Goal: Task Accomplishment & Management: Use online tool/utility

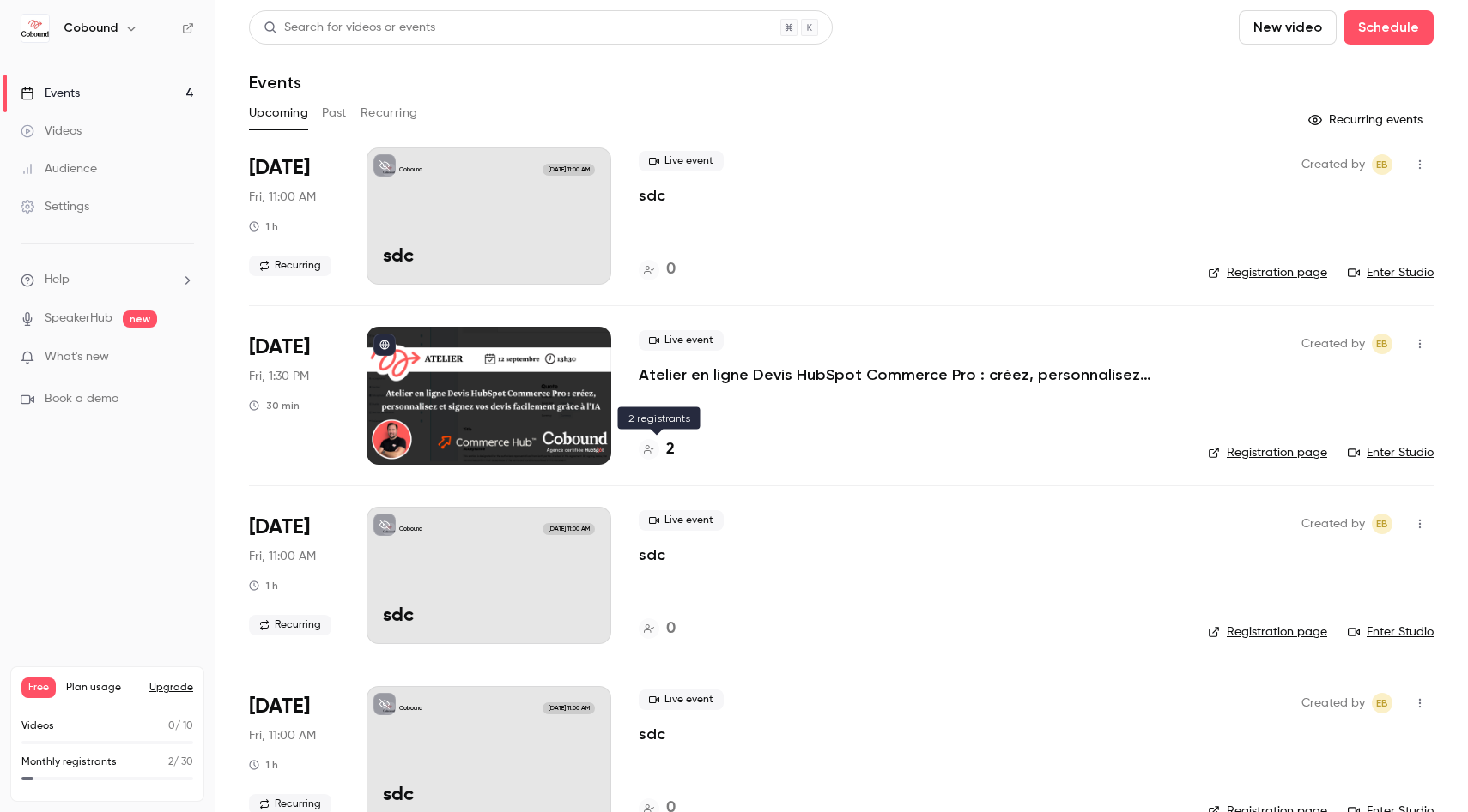
click at [669, 449] on h4 "2" at bounding box center [670, 450] width 8 height 23
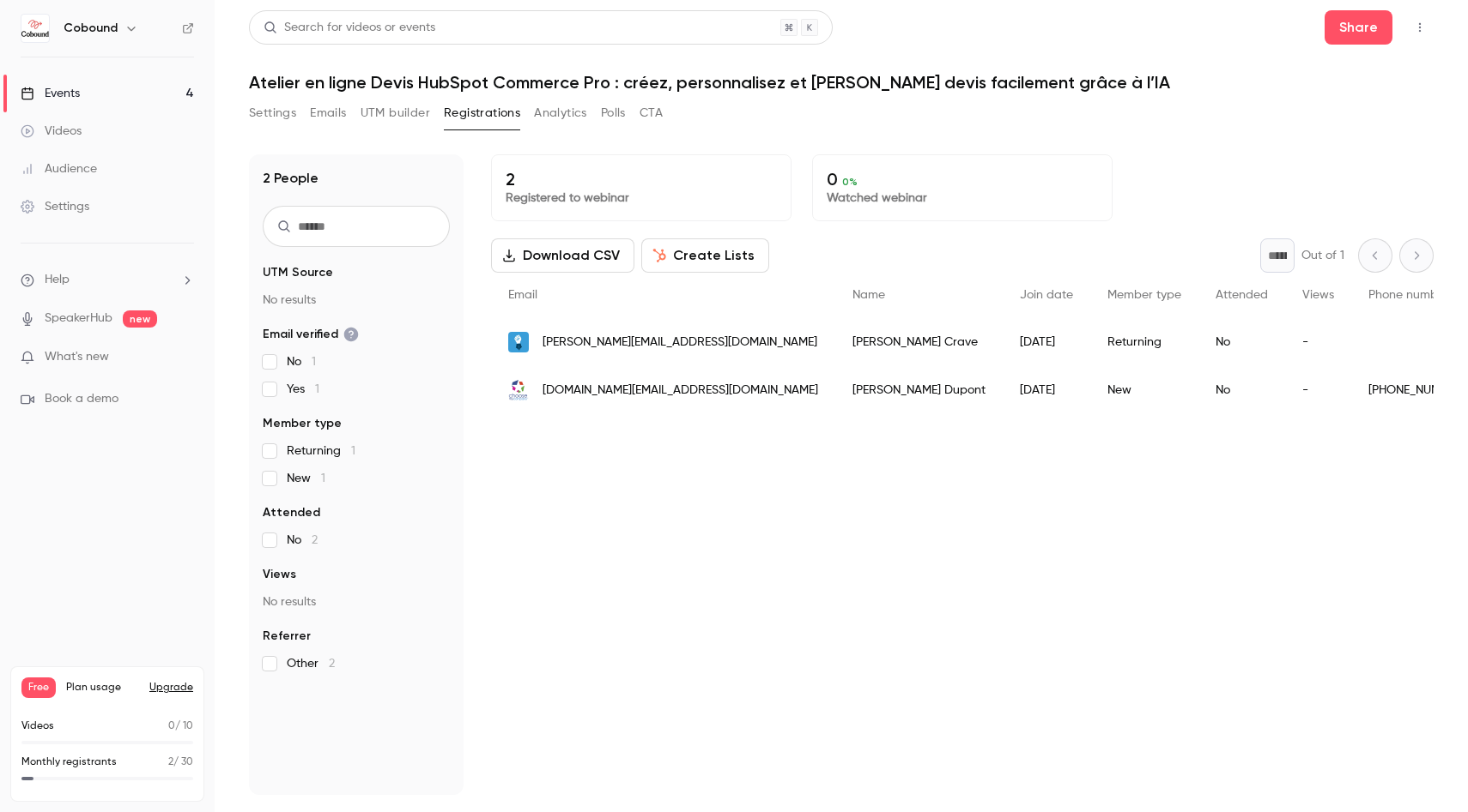
click at [708, 260] on button "Create Lists" at bounding box center [705, 255] width 128 height 35
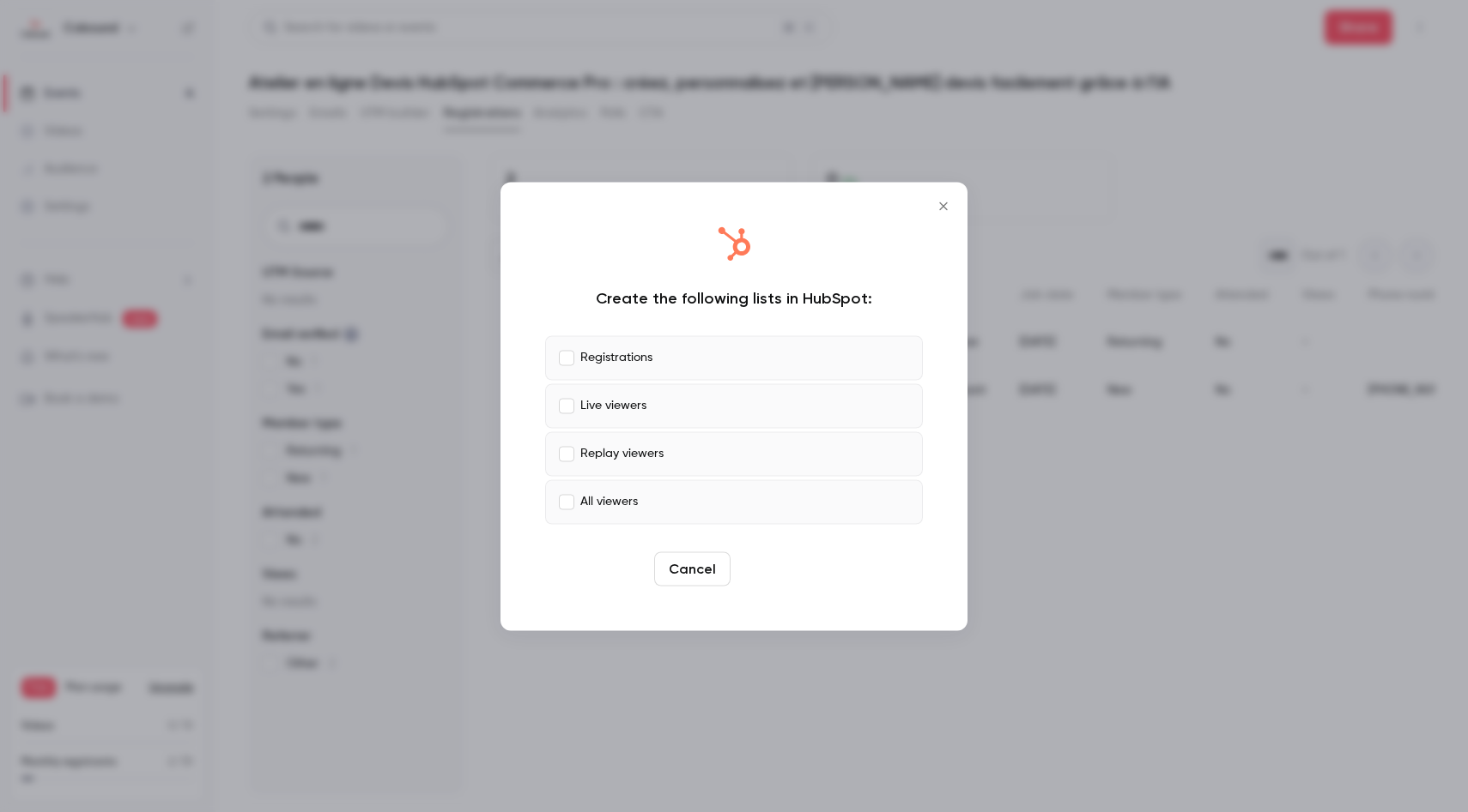
click at [777, 570] on button "Create" at bounding box center [776, 569] width 77 height 35
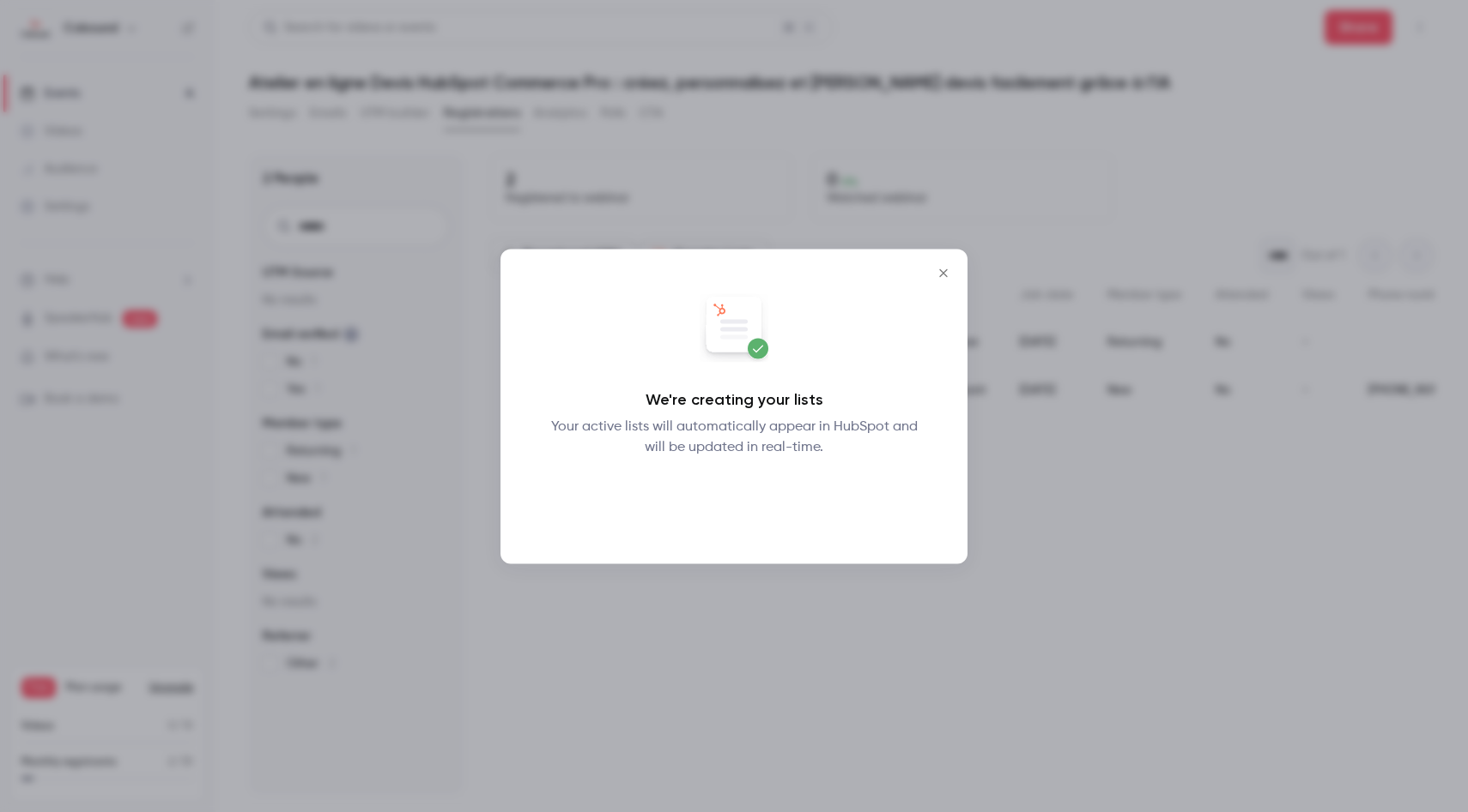
click at [743, 504] on button "Okay" at bounding box center [734, 501] width 63 height 35
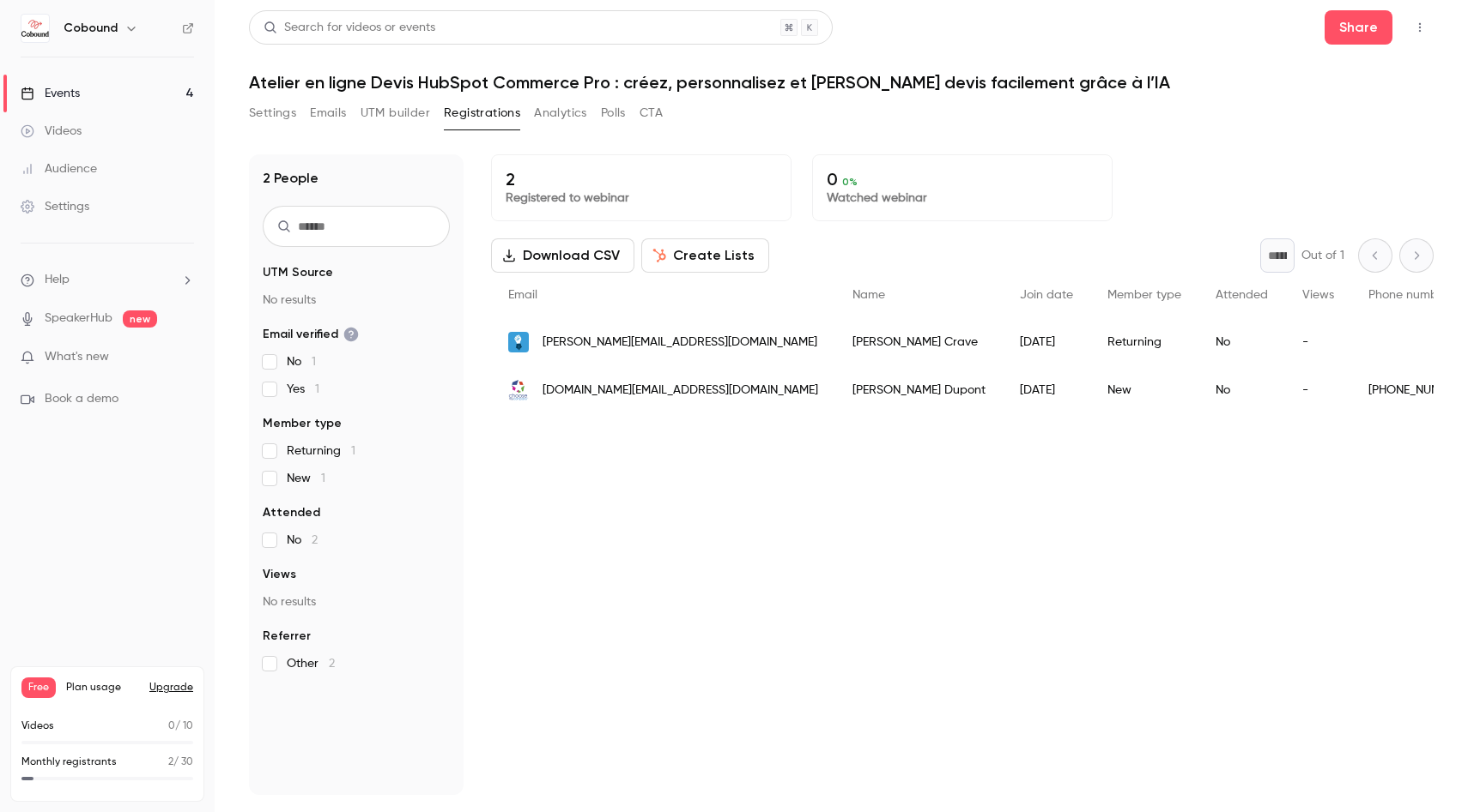
click at [79, 87] on div "Events" at bounding box center [50, 93] width 59 height 17
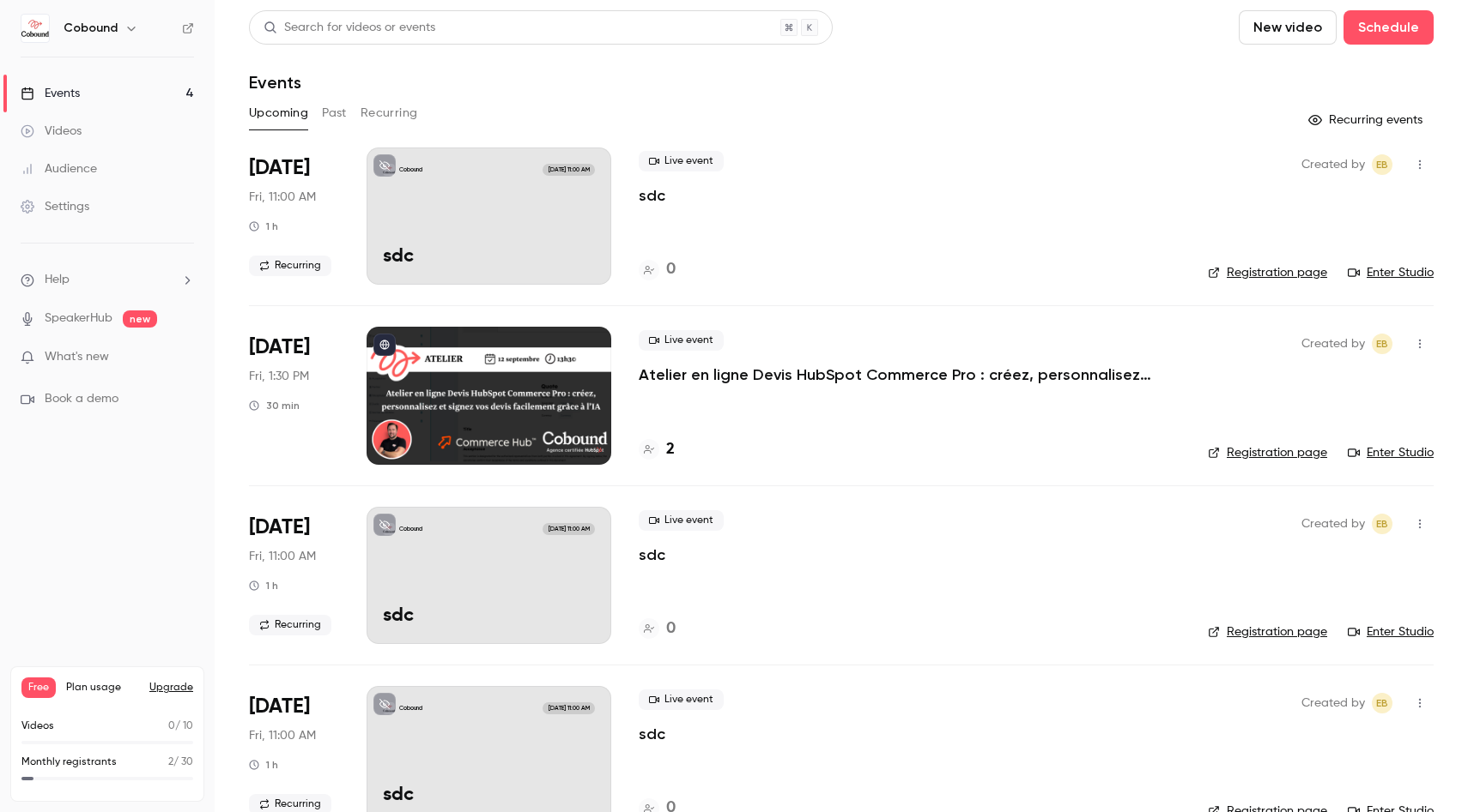
scroll to position [42, 0]
